Goal: Information Seeking & Learning: Check status

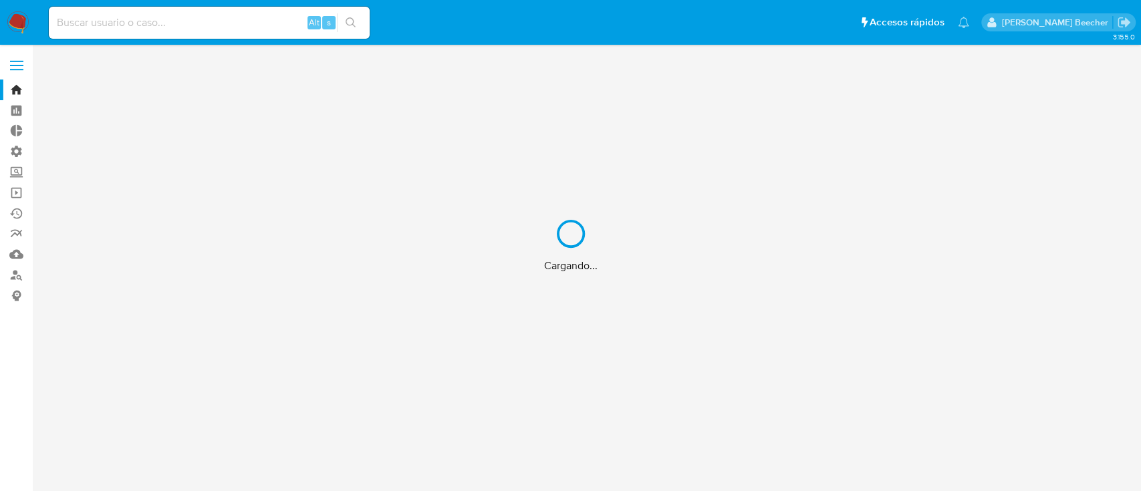
click at [118, 25] on div "Cargando..." at bounding box center [570, 245] width 1141 height 491
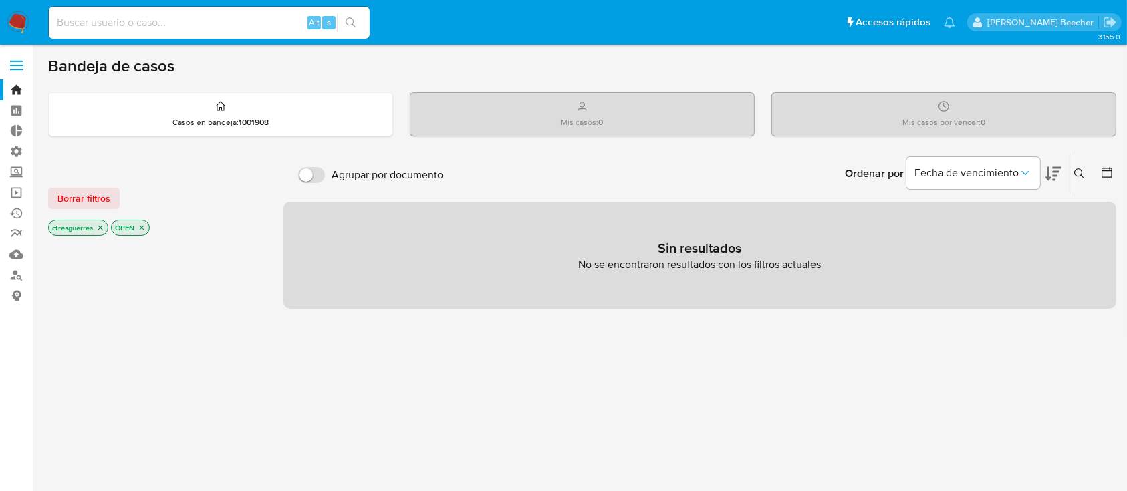
click at [104, 19] on input at bounding box center [209, 22] width 321 height 17
paste input "600376736"
type input "600376736"
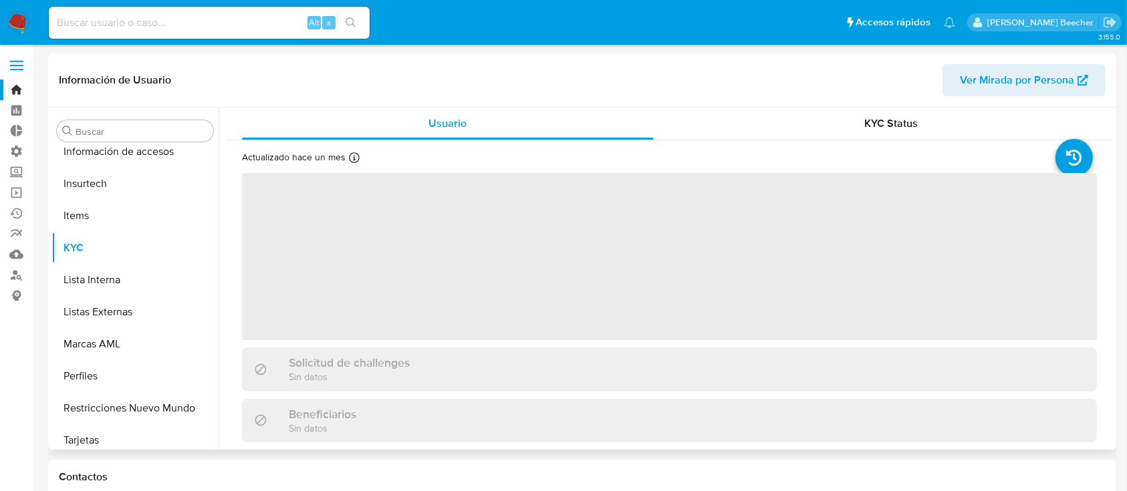
scroll to position [565, 0]
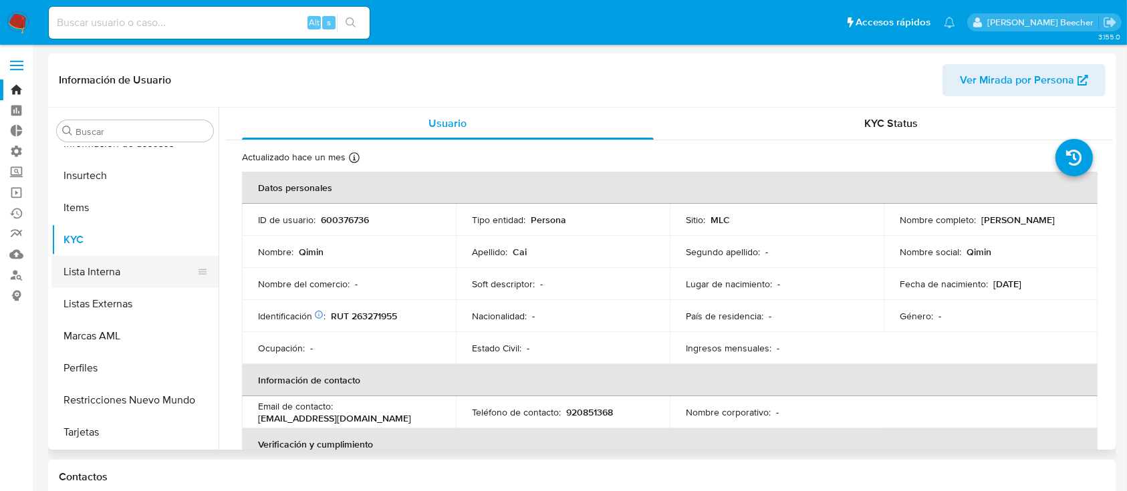
click at [96, 267] on button "Lista Interna" at bounding box center [129, 272] width 156 height 32
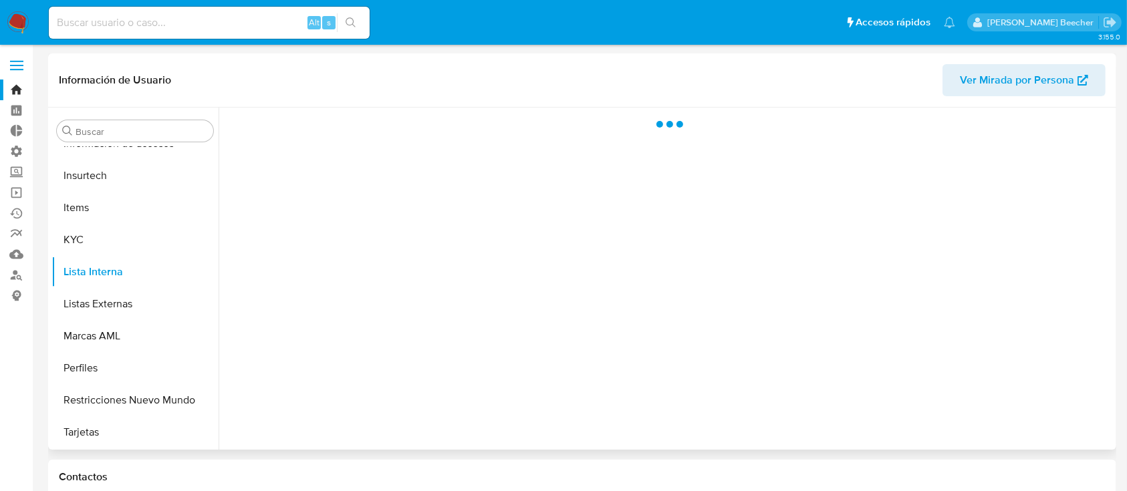
select select "10"
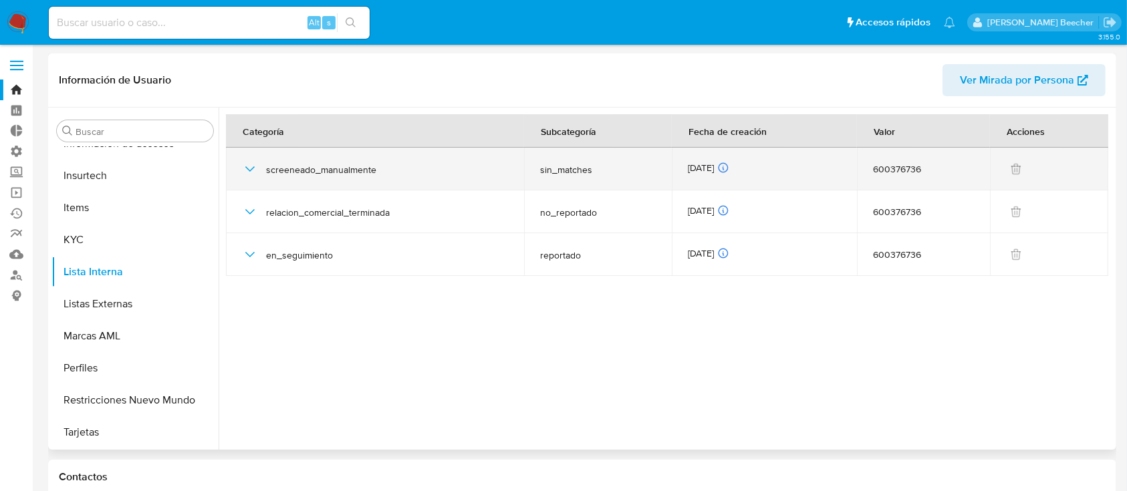
click at [249, 171] on icon "button" at bounding box center [250, 169] width 16 height 16
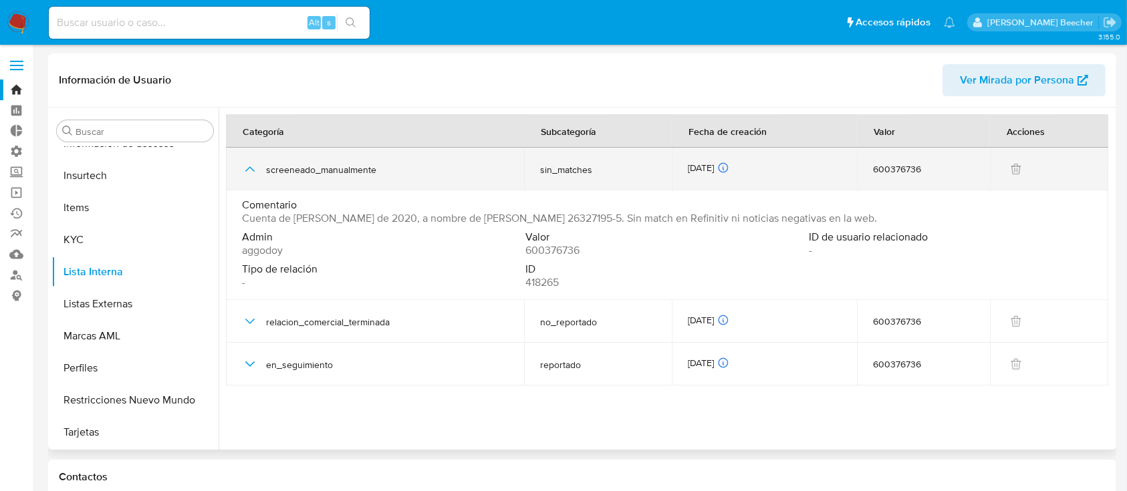
click at [257, 170] on icon "button" at bounding box center [250, 169] width 16 height 16
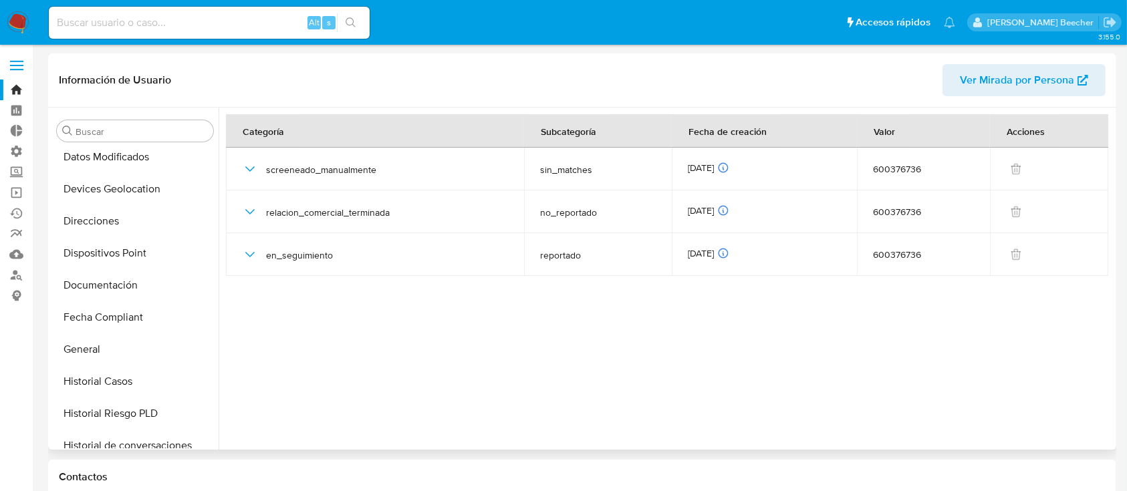
scroll to position [225, 0]
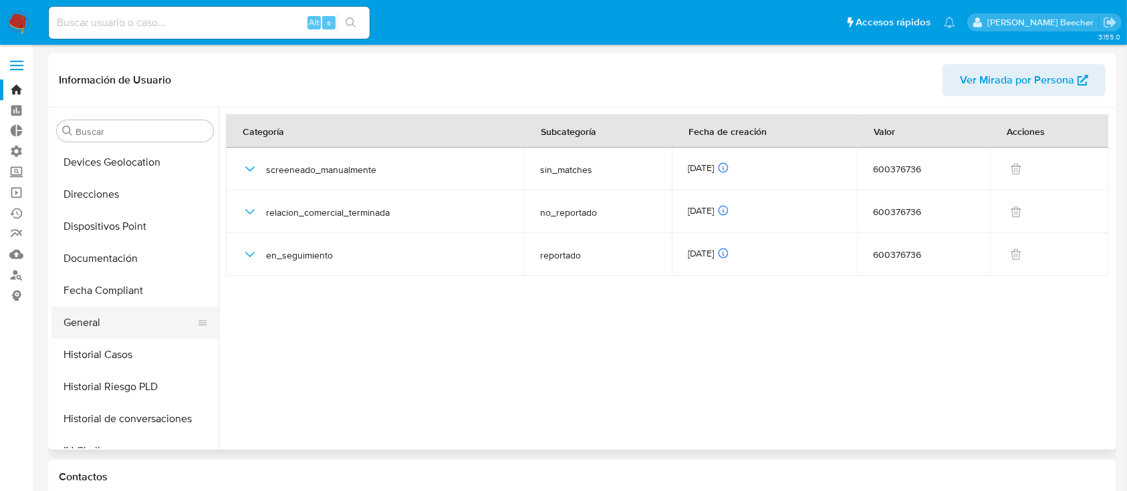
click at [139, 314] on button "General" at bounding box center [129, 323] width 156 height 32
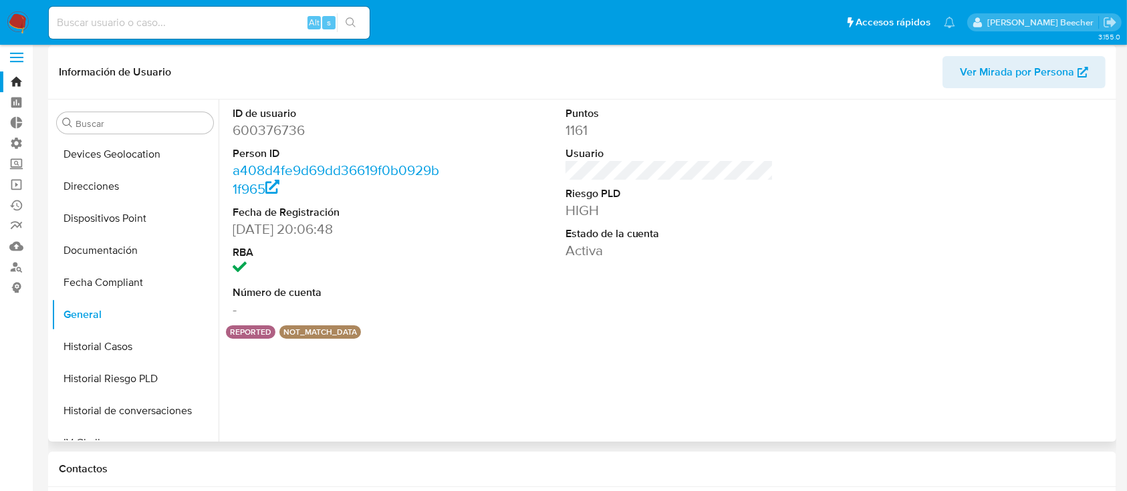
scroll to position [9, 0]
